Goal: Transaction & Acquisition: Purchase product/service

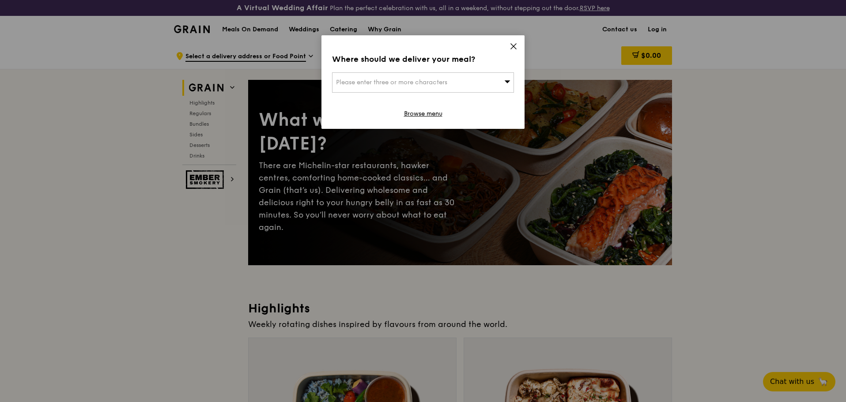
click at [457, 81] on div "Please enter three or more characters" at bounding box center [423, 82] width 182 height 20
click at [457, 81] on input "search" at bounding box center [422, 82] width 181 height 19
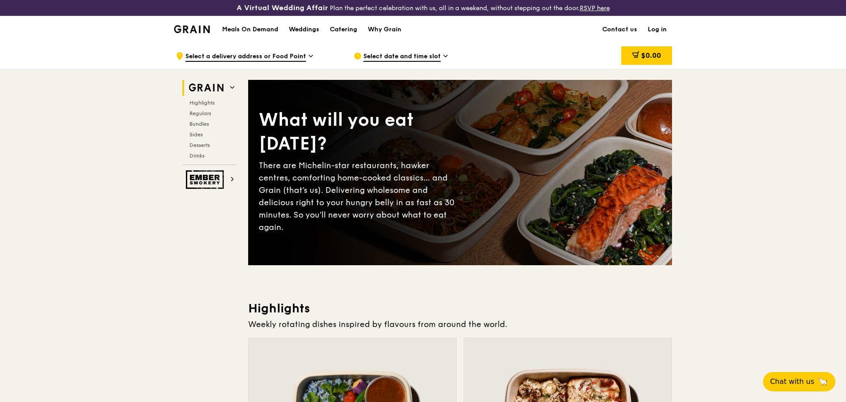
click at [419, 56] on span "Select date and time slot" at bounding box center [401, 57] width 77 height 10
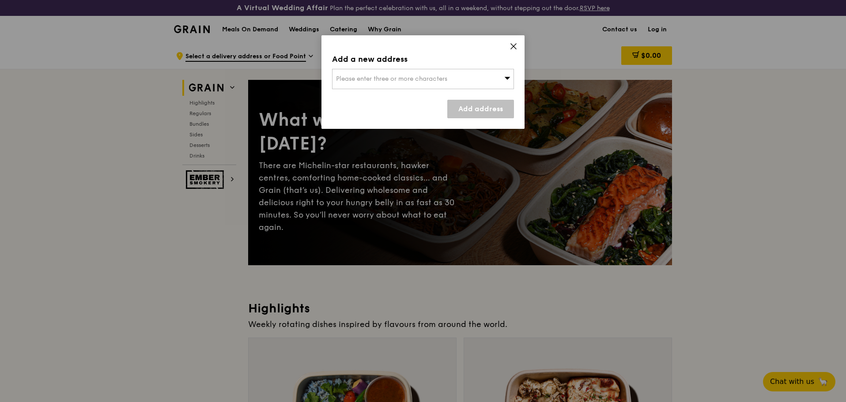
click at [506, 75] on icon at bounding box center [507, 78] width 6 height 7
type input "396 [PERSON_NAME]"
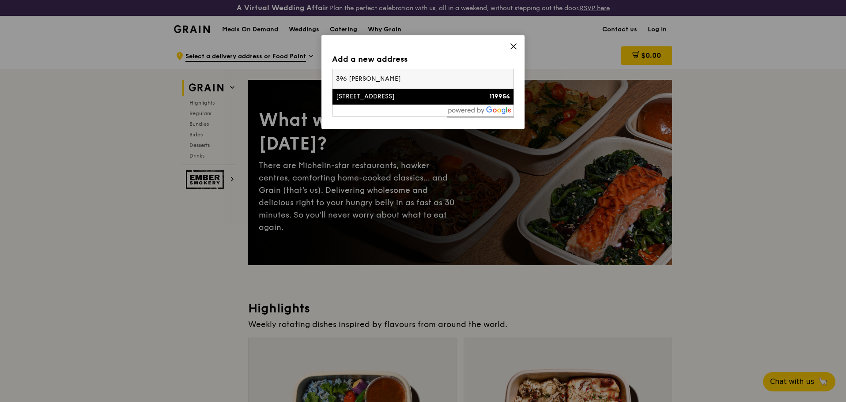
click at [336, 92] on div "[STREET_ADDRESS]" at bounding box center [401, 96] width 131 height 9
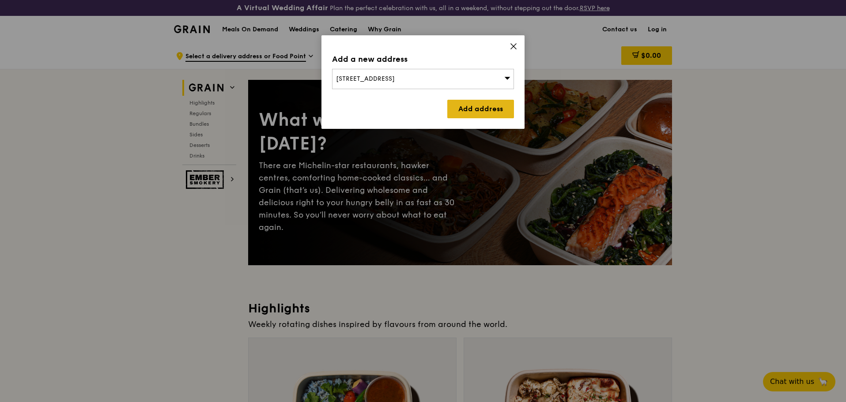
click at [475, 106] on link "Add address" at bounding box center [480, 109] width 67 height 19
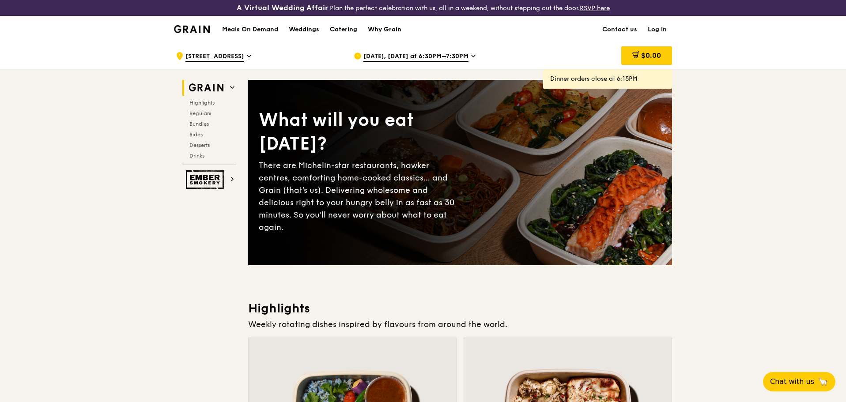
click at [410, 53] on span "[DATE], [DATE] at 6:30PM–7:30PM" at bounding box center [415, 57] width 105 height 10
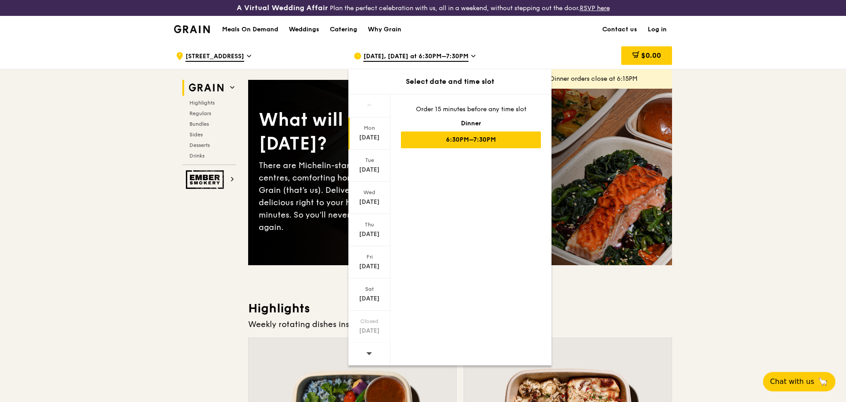
click at [369, 351] on icon at bounding box center [369, 353] width 6 height 7
click at [371, 168] on div "[DATE]" at bounding box center [369, 170] width 39 height 9
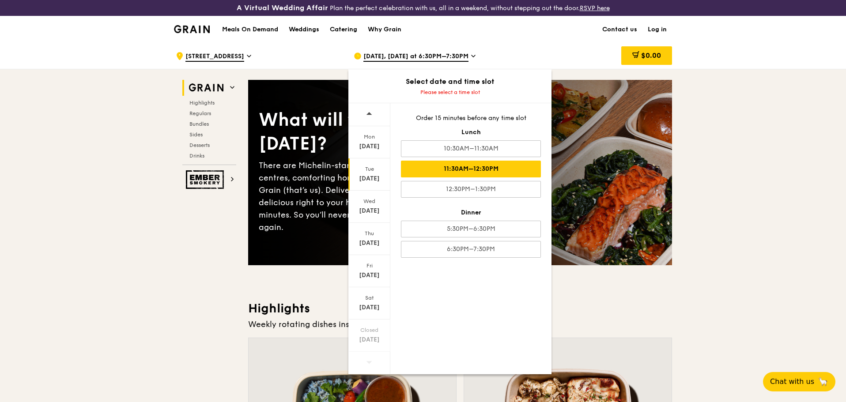
click at [489, 166] on div "11:30AM–12:30PM" at bounding box center [471, 169] width 140 height 17
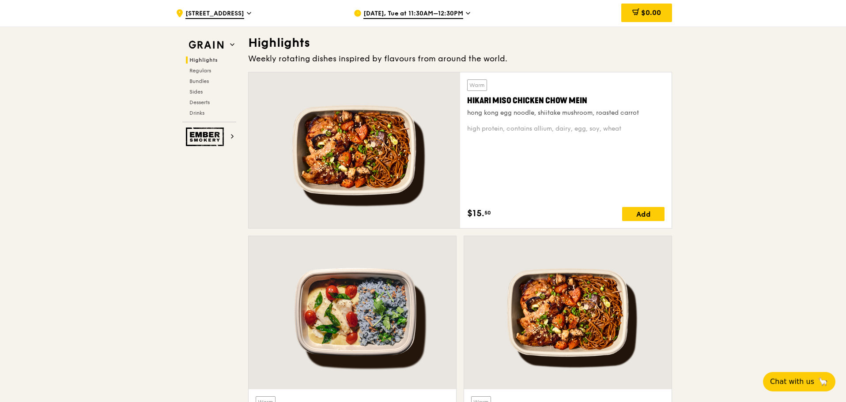
scroll to position [415, 0]
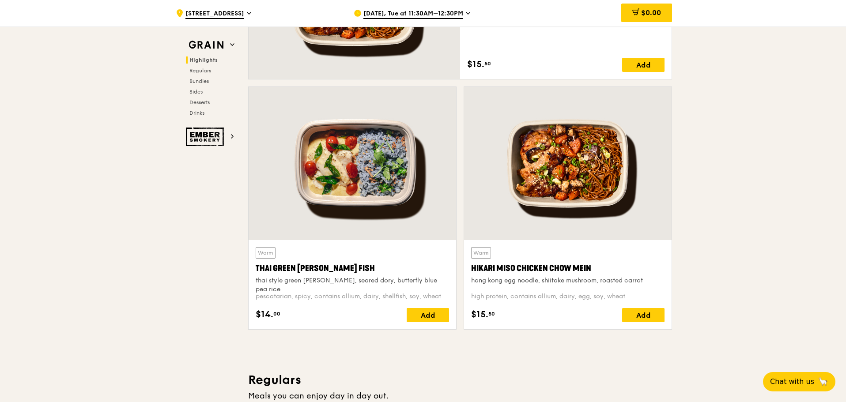
drag, startPoint x: 592, startPoint y: 268, endPoint x: 470, endPoint y: 267, distance: 121.9
click at [470, 267] on div "Warm Hikari Miso Chicken Chow Mein hong kong egg noodle, shiitake mushroom, roa…" at bounding box center [568, 284] width 208 height 89
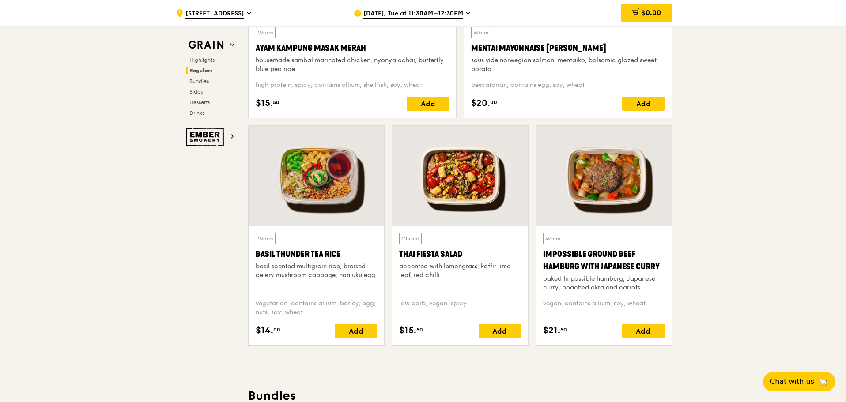
scroll to position [1148, 0]
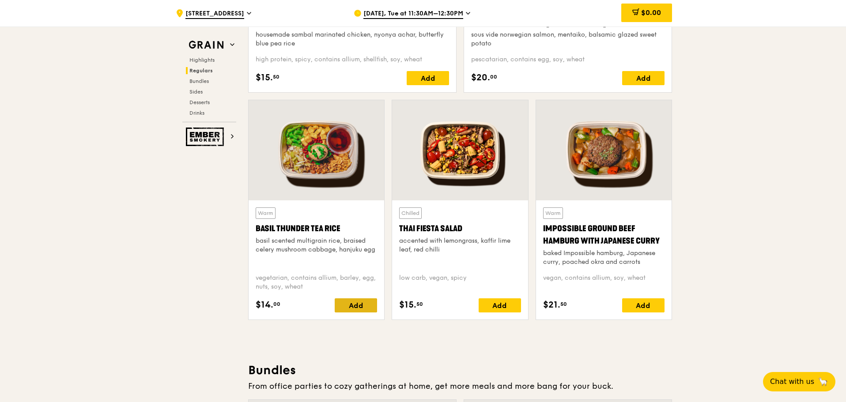
click at [354, 309] on div "Add" at bounding box center [356, 305] width 42 height 14
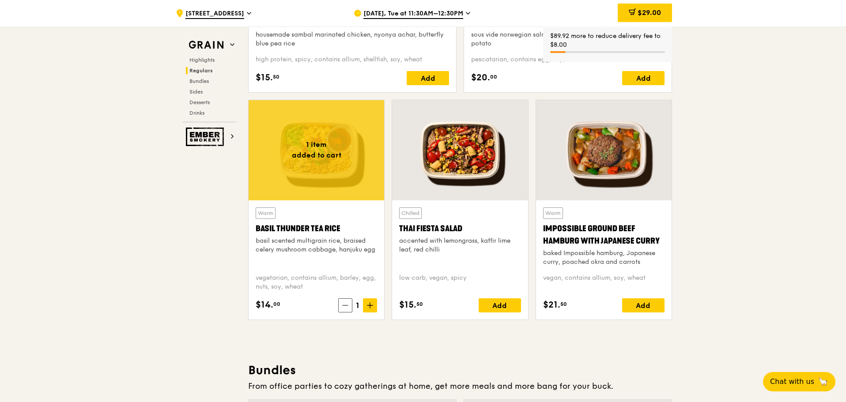
click at [371, 306] on icon at bounding box center [370, 305] width 6 height 6
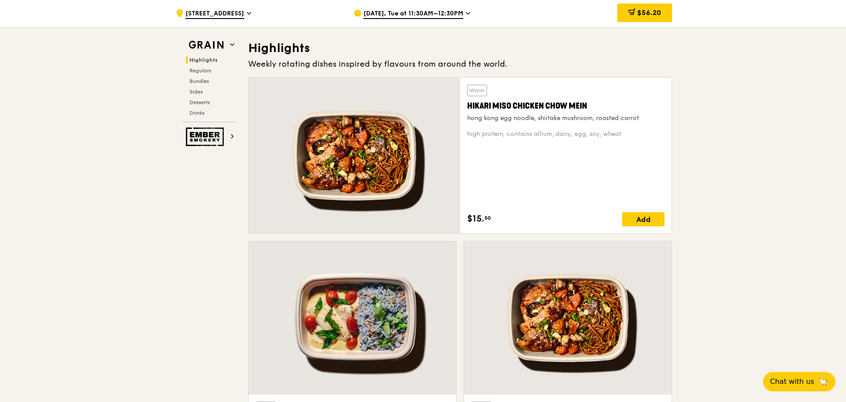
scroll to position [395, 0]
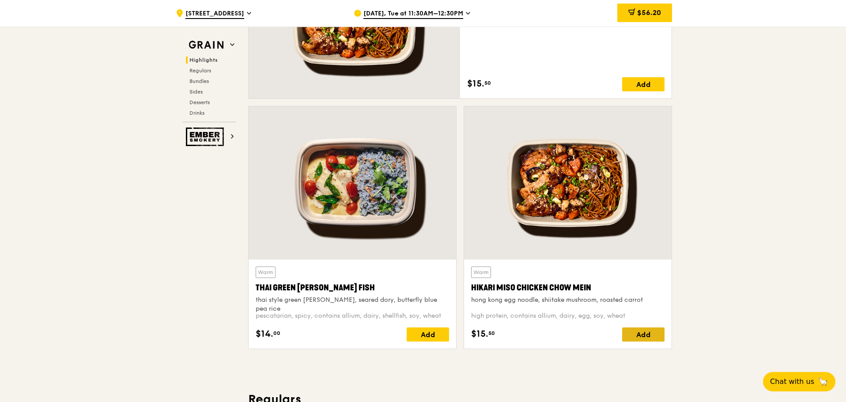
click at [640, 337] on div "Add" at bounding box center [643, 335] width 42 height 14
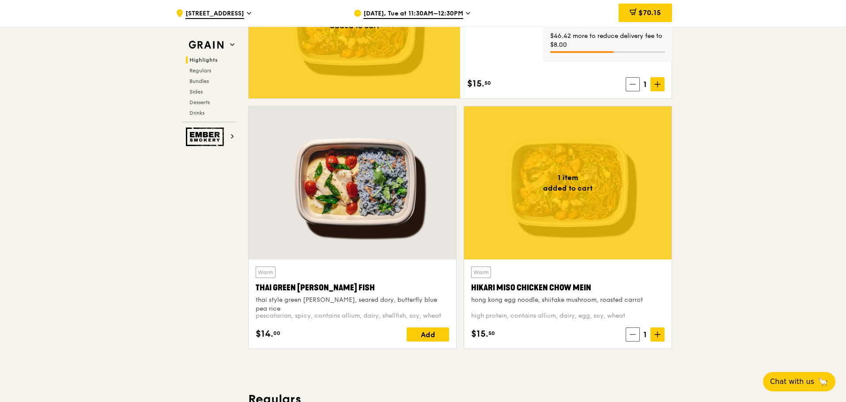
click at [650, 332] on span "1" at bounding box center [645, 335] width 11 height 12
click at [651, 332] on span at bounding box center [657, 335] width 14 height 14
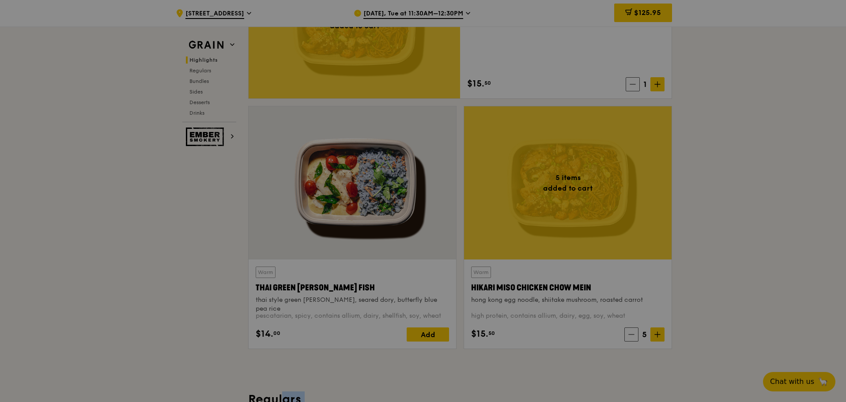
type input "5"
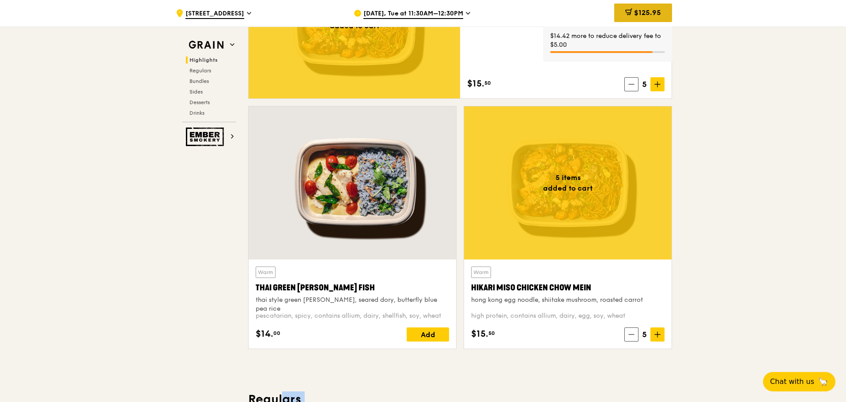
click at [650, 9] on span "$125.95" at bounding box center [647, 12] width 27 height 8
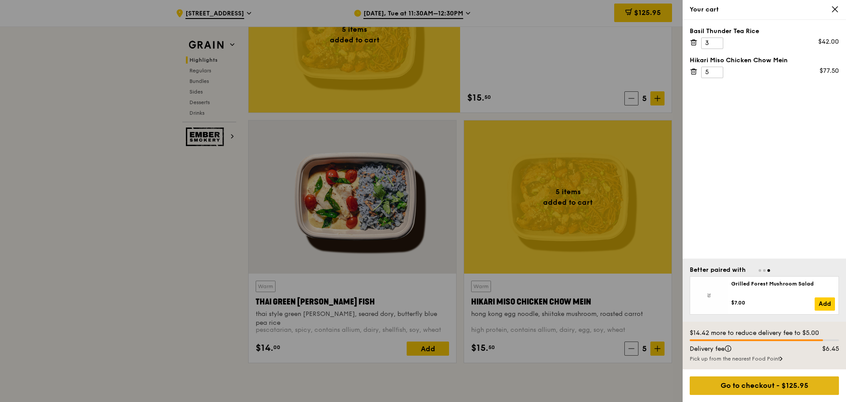
scroll to position [311, 0]
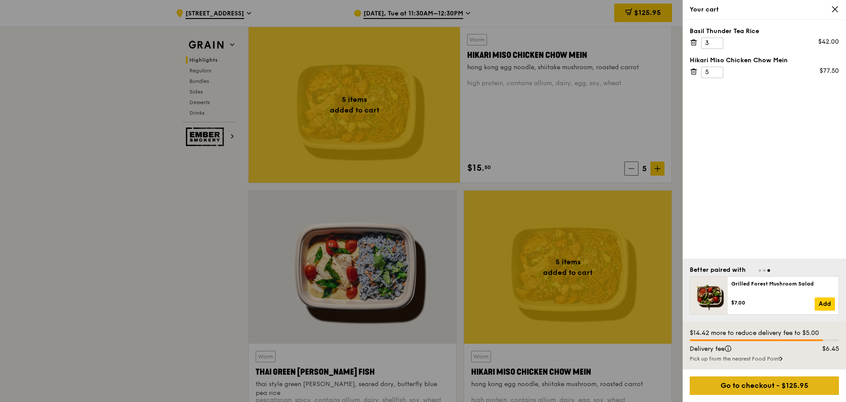
click at [790, 390] on div "Go to checkout - $125.95" at bounding box center [764, 386] width 149 height 19
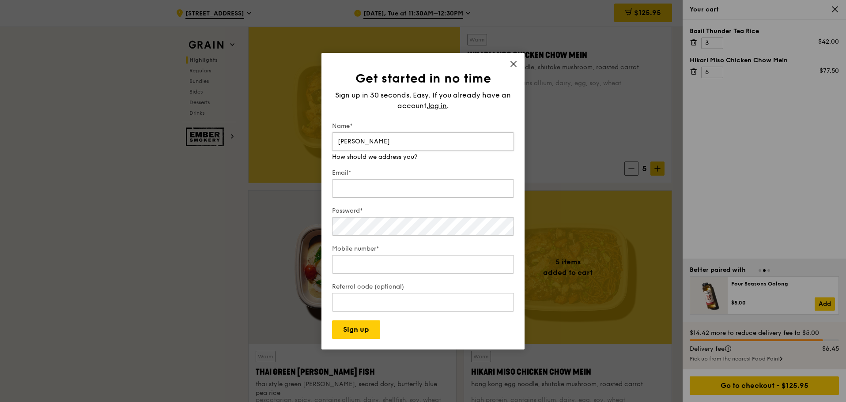
type input "[PERSON_NAME]"
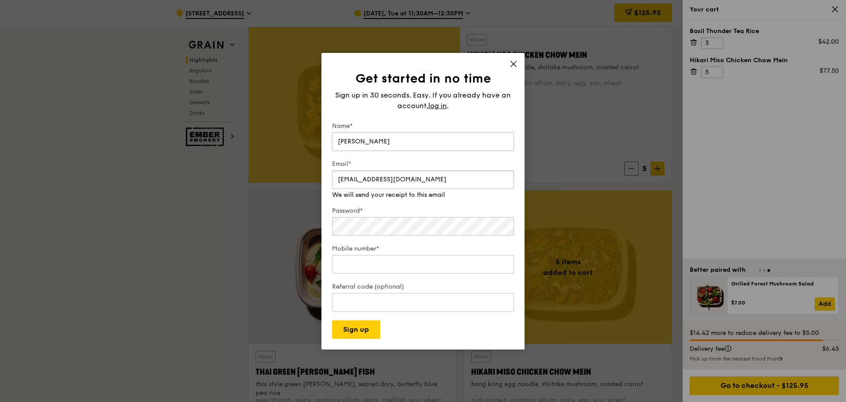
type input "[EMAIL_ADDRESS][DOMAIN_NAME]"
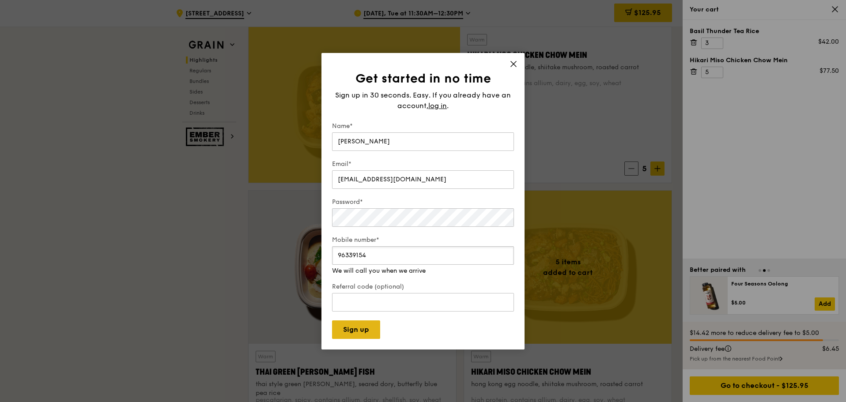
type input "96339154"
click at [332, 321] on button "Sign up" at bounding box center [356, 330] width 48 height 19
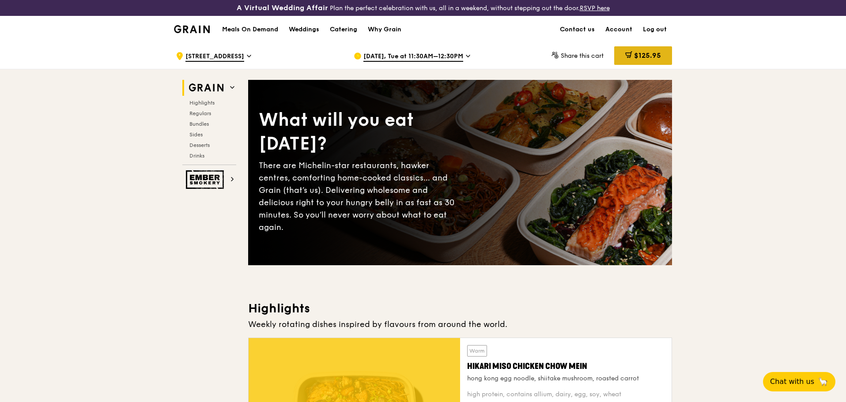
click at [640, 52] on span "$125.95" at bounding box center [647, 55] width 27 height 8
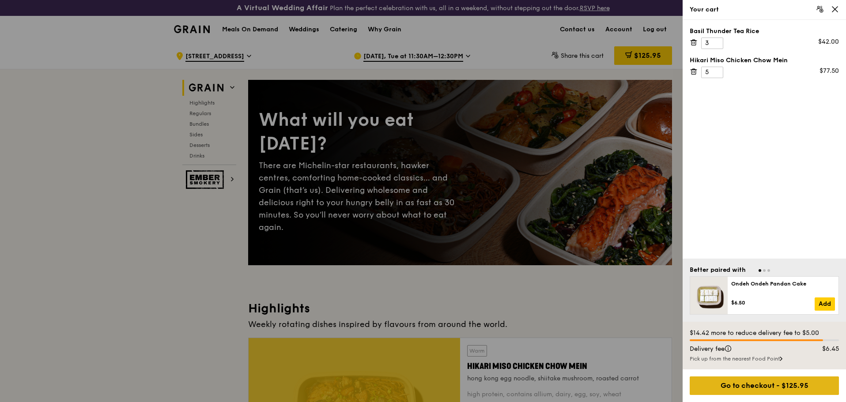
click at [767, 384] on div "Go to checkout - $125.95" at bounding box center [764, 386] width 149 height 19
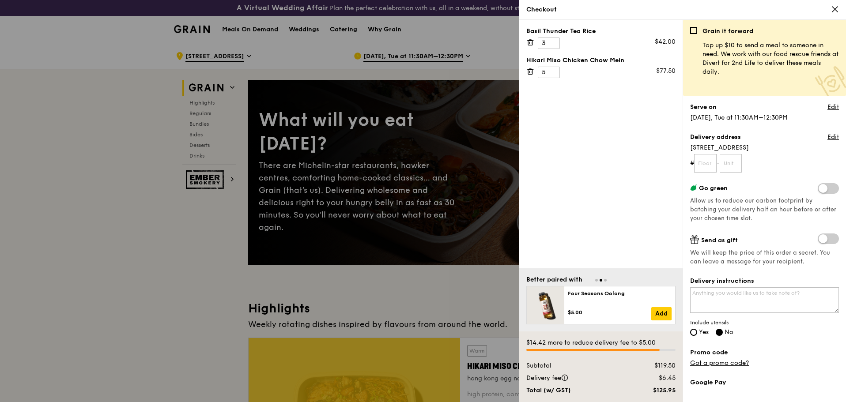
click at [596, 280] on span "Go to slide 1" at bounding box center [596, 280] width 3 height 3
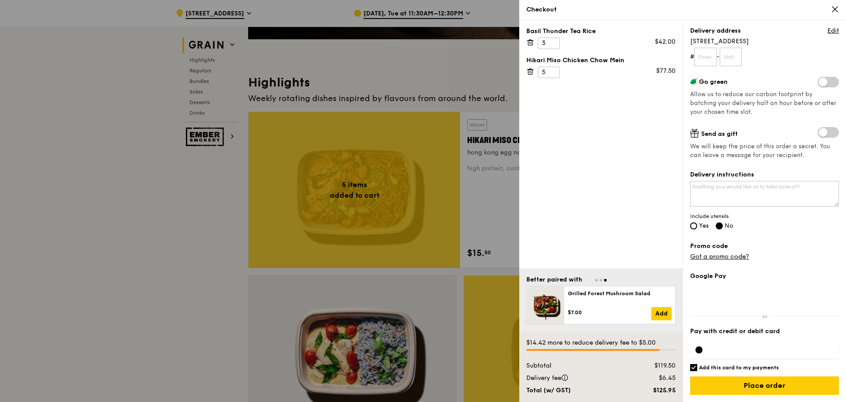
scroll to position [160, 0]
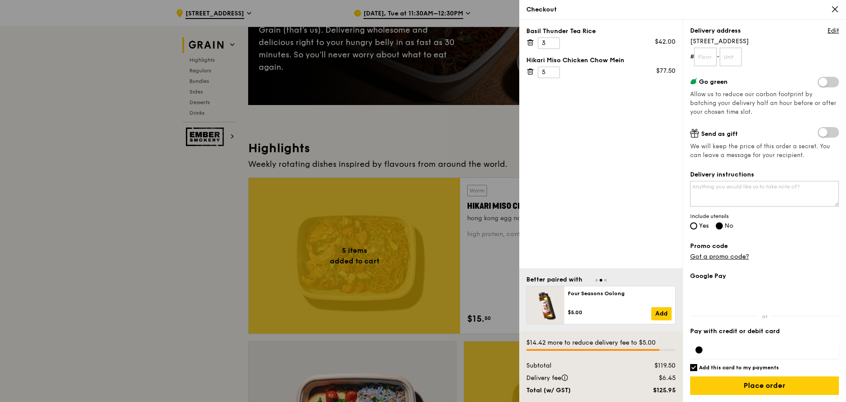
drag, startPoint x: 526, startPoint y: 366, endPoint x: 681, endPoint y: 391, distance: 156.9
click at [681, 391] on div "$14.42 more to reduce delivery fee to $5.00 Subtotal $119.50 Delivery fee $6.45…" at bounding box center [600, 367] width 163 height 71
click at [827, 30] on link "Edit" at bounding box center [832, 30] width 11 height 9
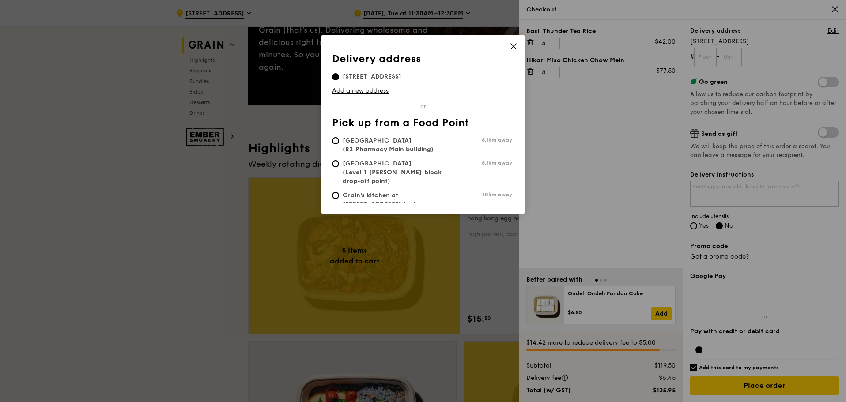
scroll to position [0, 0]
click at [355, 90] on link "Add a new address" at bounding box center [423, 91] width 182 height 9
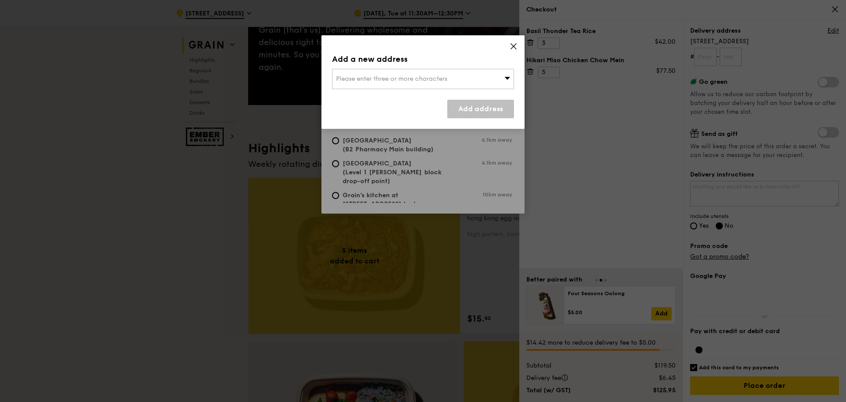
click at [381, 75] on span "Please enter three or more characters" at bounding box center [391, 79] width 111 height 8
type input "uob plaza"
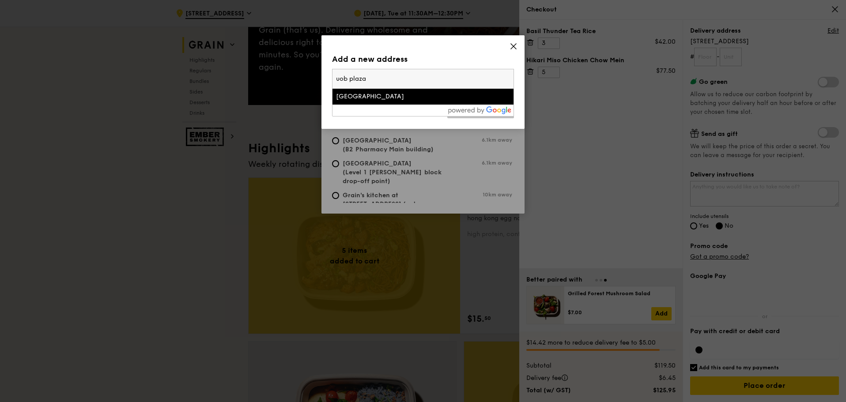
click at [358, 95] on div "Uob Plaza" at bounding box center [401, 96] width 131 height 9
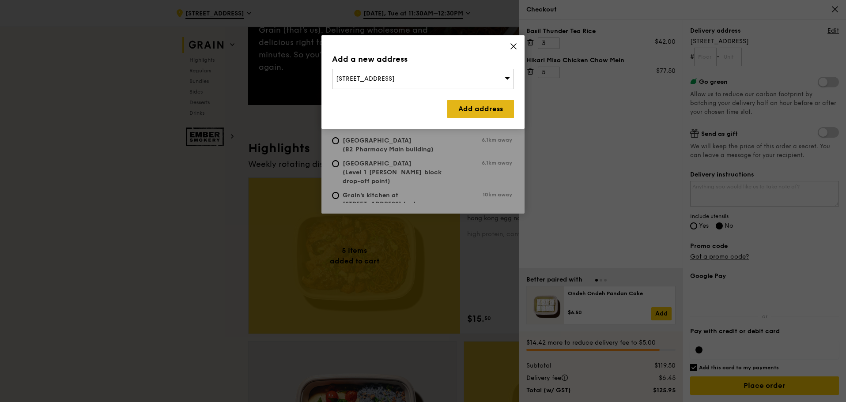
click at [490, 113] on link "Add address" at bounding box center [480, 109] width 67 height 19
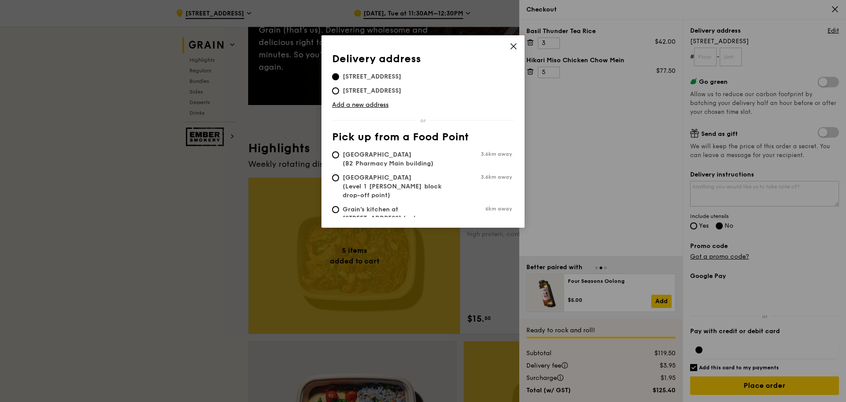
click at [514, 45] on icon at bounding box center [513, 46] width 5 height 5
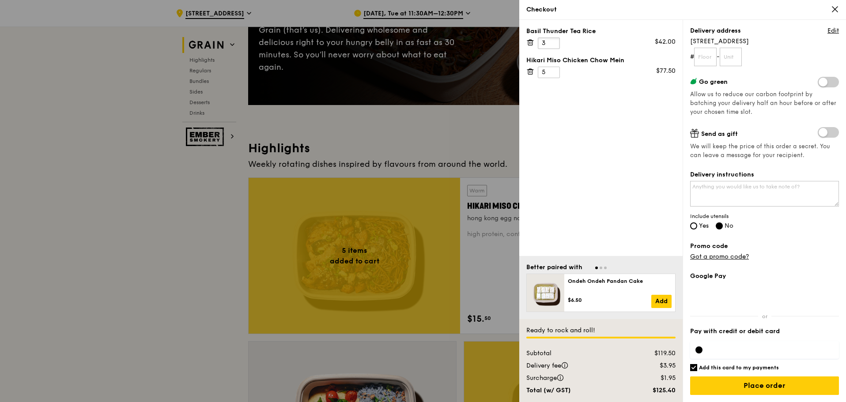
click at [554, 45] on input "3" at bounding box center [549, 43] width 22 height 11
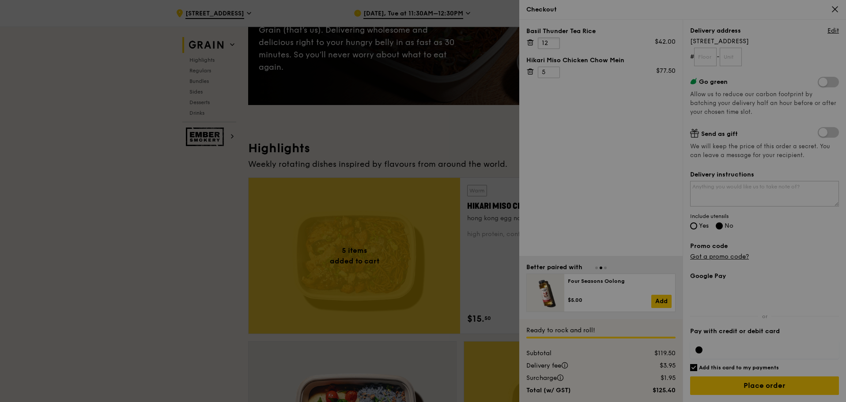
type input "12"
click at [0, 0] on div at bounding box center [423, 201] width 846 height 402
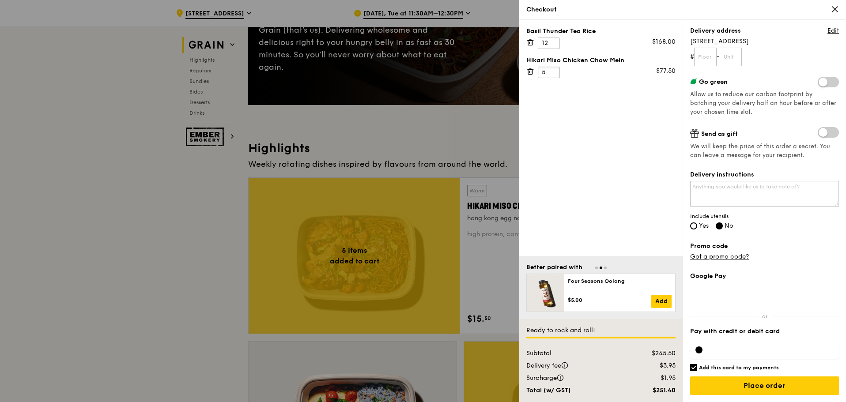
click at [543, 72] on input "5" at bounding box center [549, 72] width 22 height 11
type input "15"
click at [556, 103] on div "Basil Thunder Tea Rice 12 $168.00 Hikari Miso Chicken Chow Mein 15 $232.50" at bounding box center [600, 138] width 163 height 236
click at [827, 32] on link "Edit" at bounding box center [832, 30] width 11 height 9
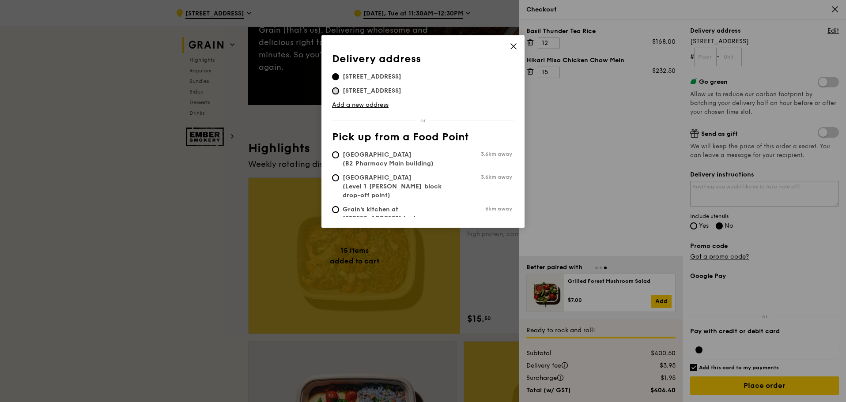
click at [335, 91] on input "396 Alexandra Road, 119954" at bounding box center [335, 90] width 7 height 7
radio input "true"
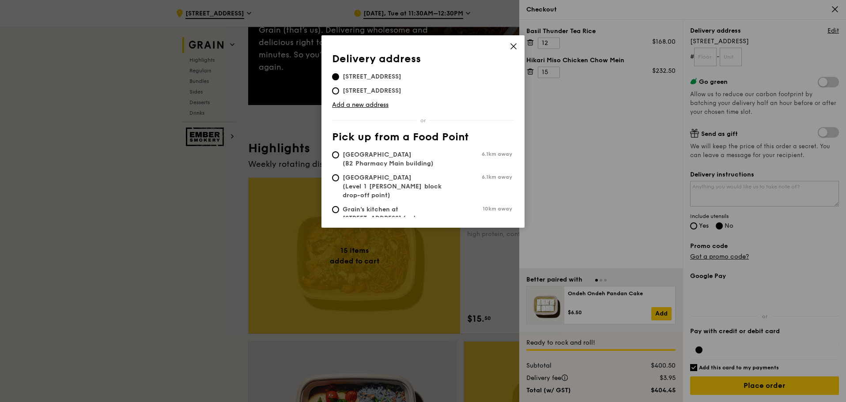
click at [596, 148] on div "Delivery address Pick up from a Food Point Delivery address 396 Alexandra Road,…" at bounding box center [423, 201] width 846 height 402
click at [510, 46] on icon at bounding box center [514, 46] width 8 height 8
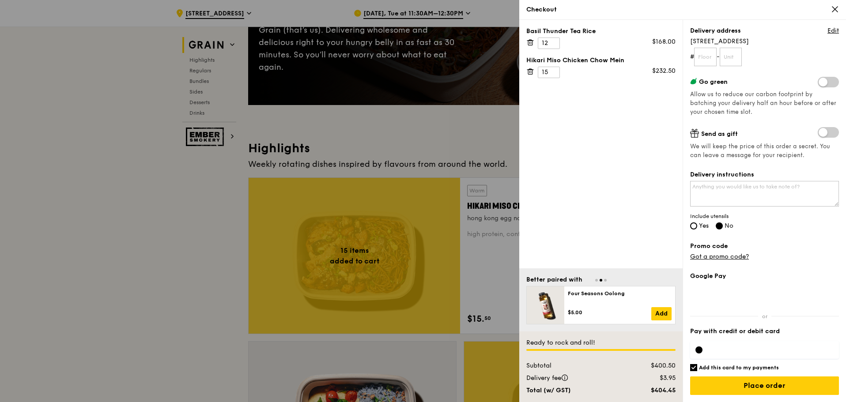
scroll to position [204, 0]
